Goal: Contribute content

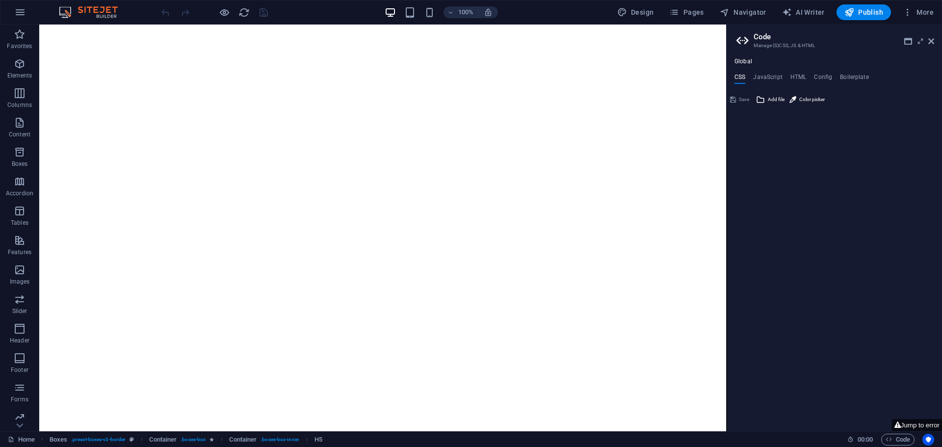
type textarea "/*------------------------------------*\"
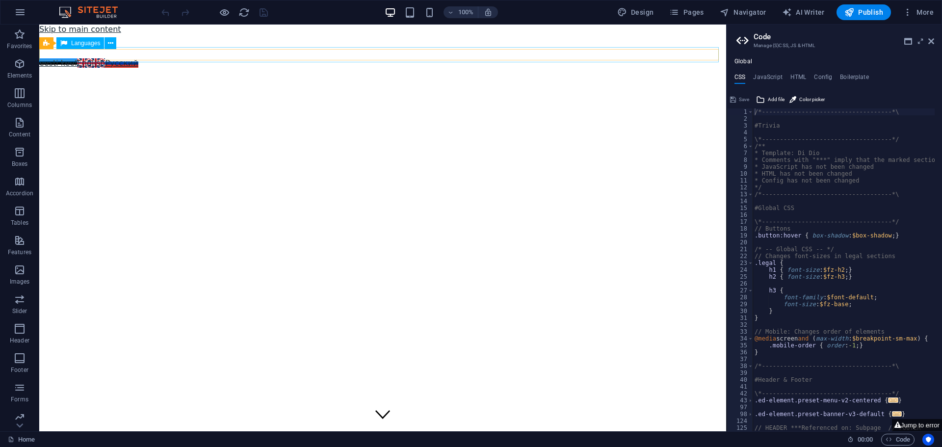
click at [133, 58] on div "eesti keel English Русский" at bounding box center [382, 62] width 687 height 9
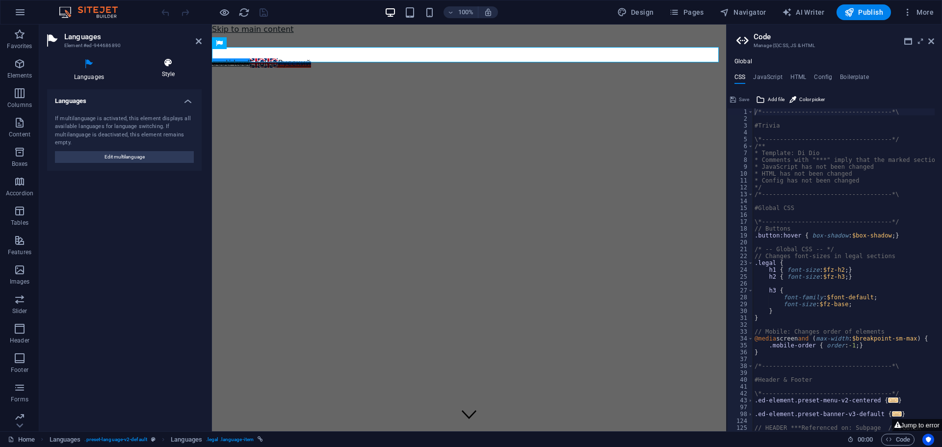
click at [170, 70] on h4 "Style" at bounding box center [168, 68] width 67 height 21
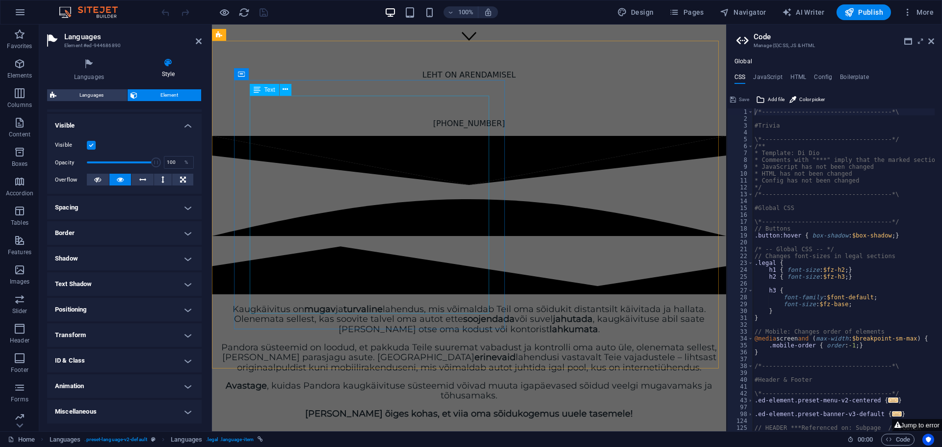
scroll to position [393, 0]
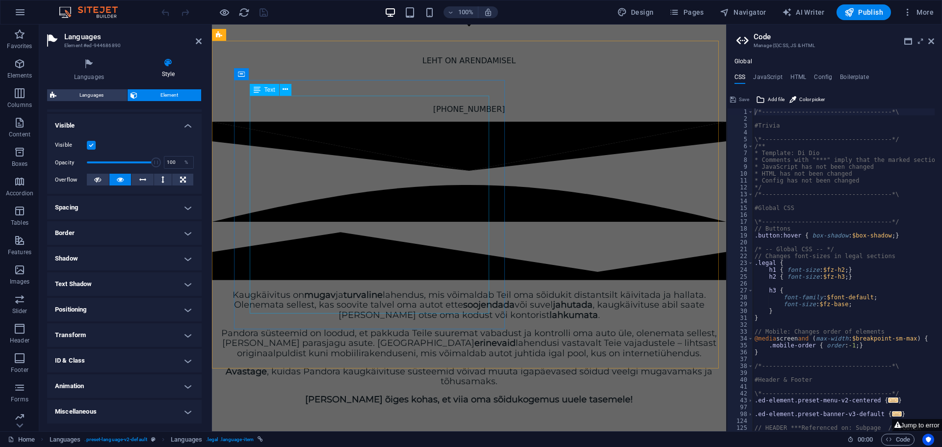
click at [437, 290] on div "Kaugkäivitus on mugav ja turvaline lahendus, mis võimaldab Teil oma sõidukit di…" at bounding box center [469, 347] width 514 height 115
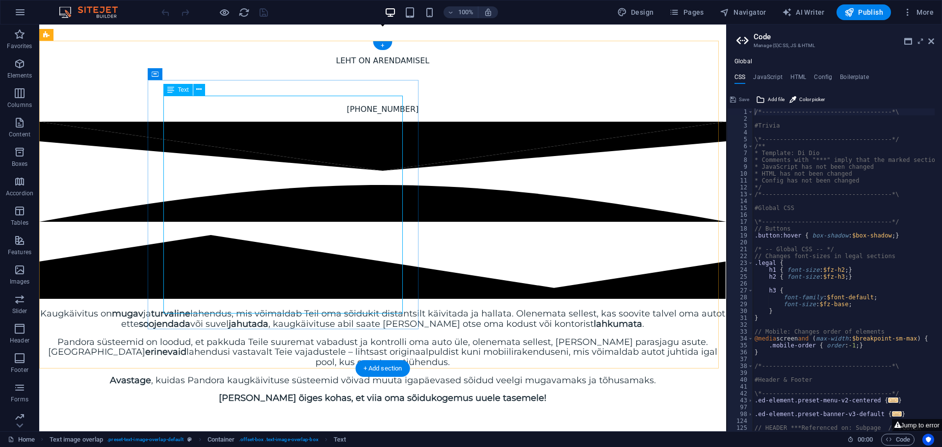
click at [301, 309] on div "Kaugkäivitus on mugav ja turvaline lahendus, mis võimaldab Teil oma sõidukit di…" at bounding box center [382, 356] width 687 height 95
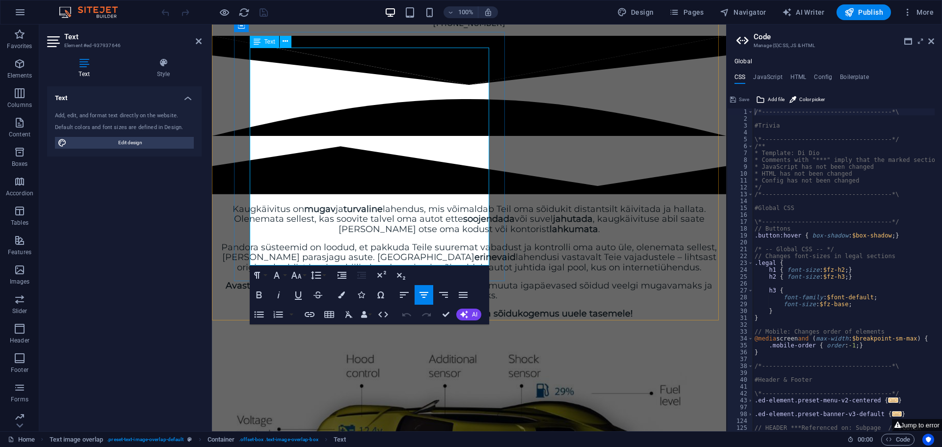
scroll to position [491, 0]
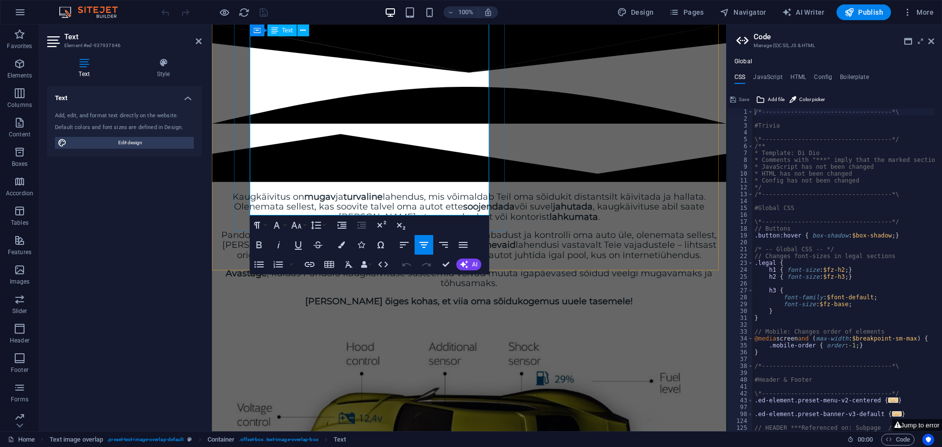
click at [382, 296] on span "[PERSON_NAME] õiges kohas, et viia oma sõidukogemus uuele tasemele!" at bounding box center [469, 301] width 328 height 11
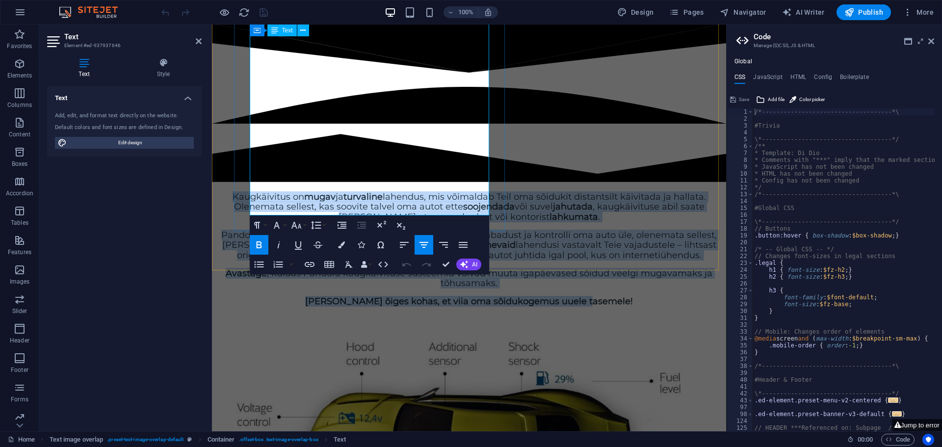
copy div "Kaugkäivitus on mugav ja turvaline lahendus, mis võimaldab Teil oma sõidukit di…"
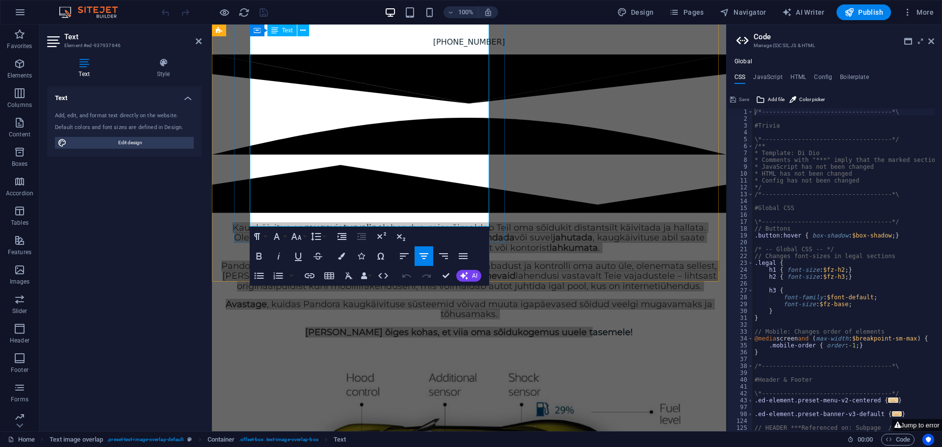
scroll to position [442, 0]
